Goal: Task Accomplishment & Management: Use online tool/utility

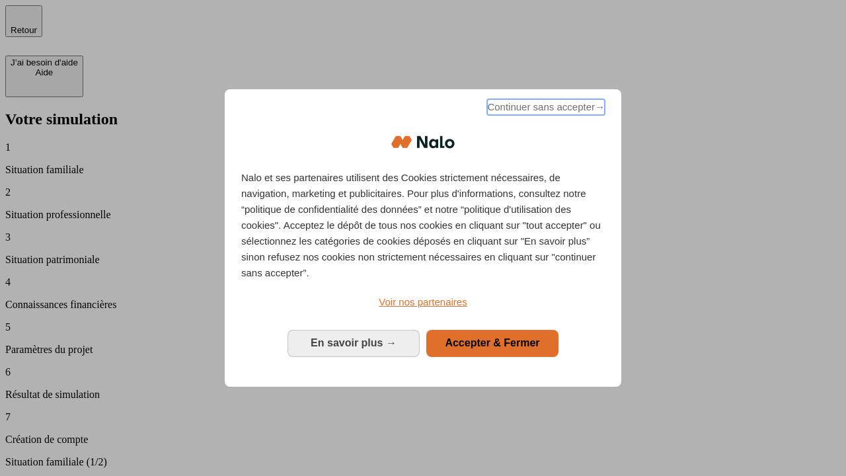
click at [544, 109] on span "Continuer sans accepter →" at bounding box center [546, 107] width 118 height 16
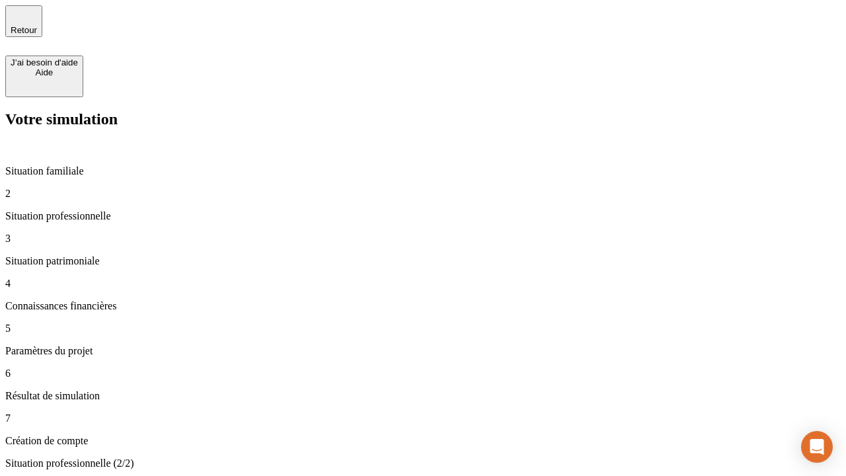
type input "30 000"
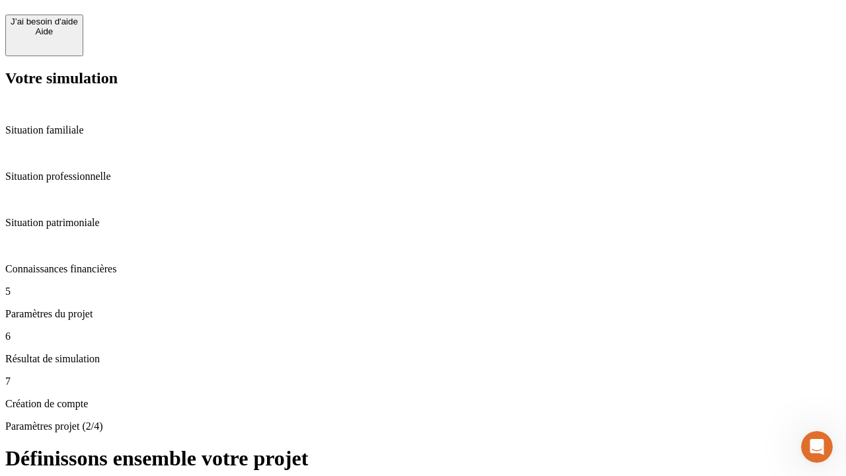
scroll to position [12, 0]
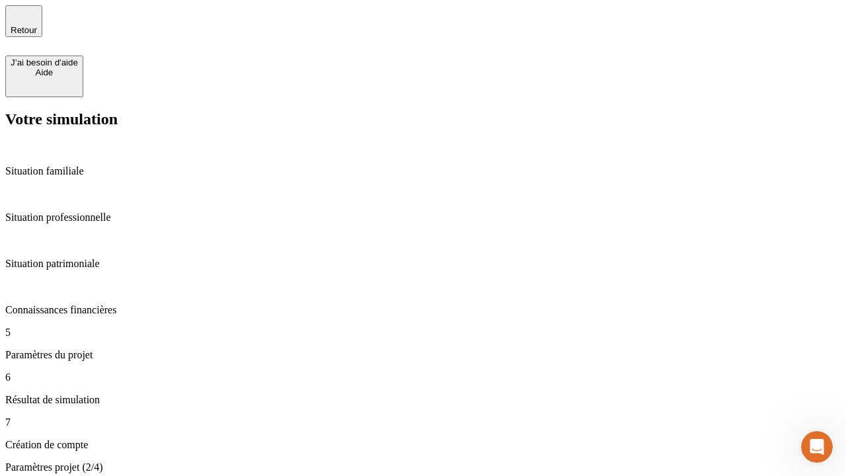
type input "25"
type input "64"
type input "1 000"
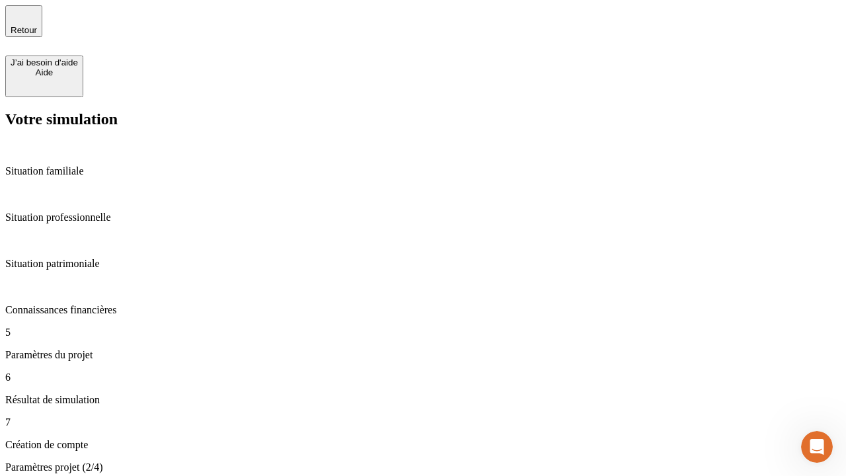
type input "640"
